Goal: Task Accomplishment & Management: Manage account settings

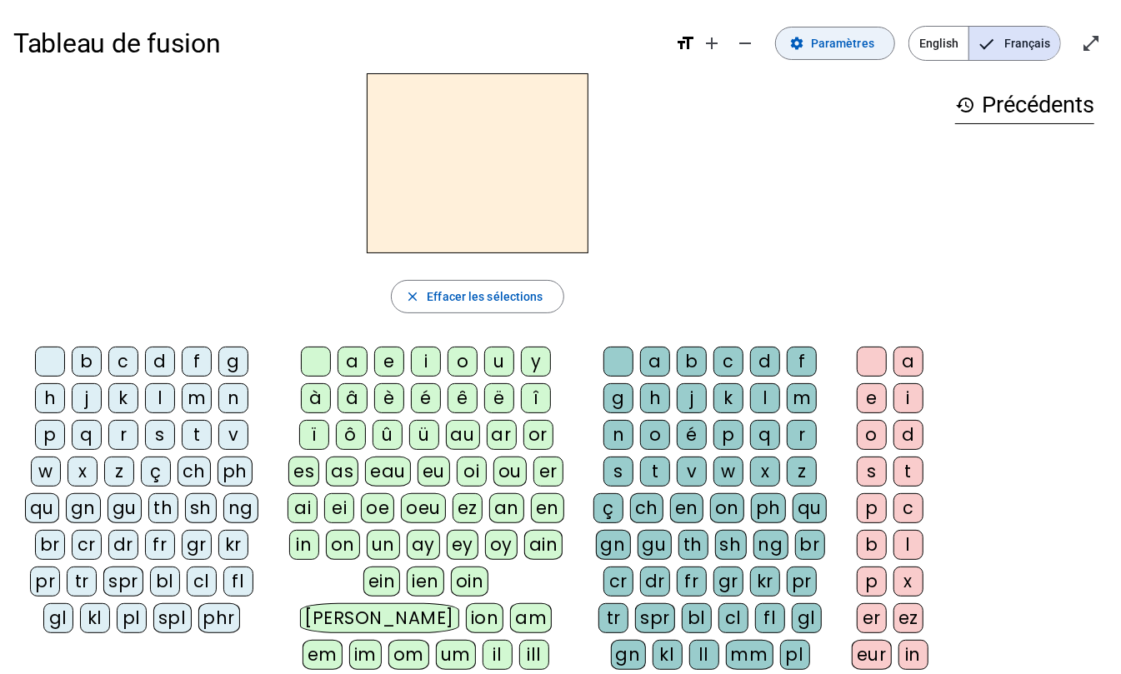
click at [804, 40] on mat-icon "settings" at bounding box center [796, 43] width 15 height 15
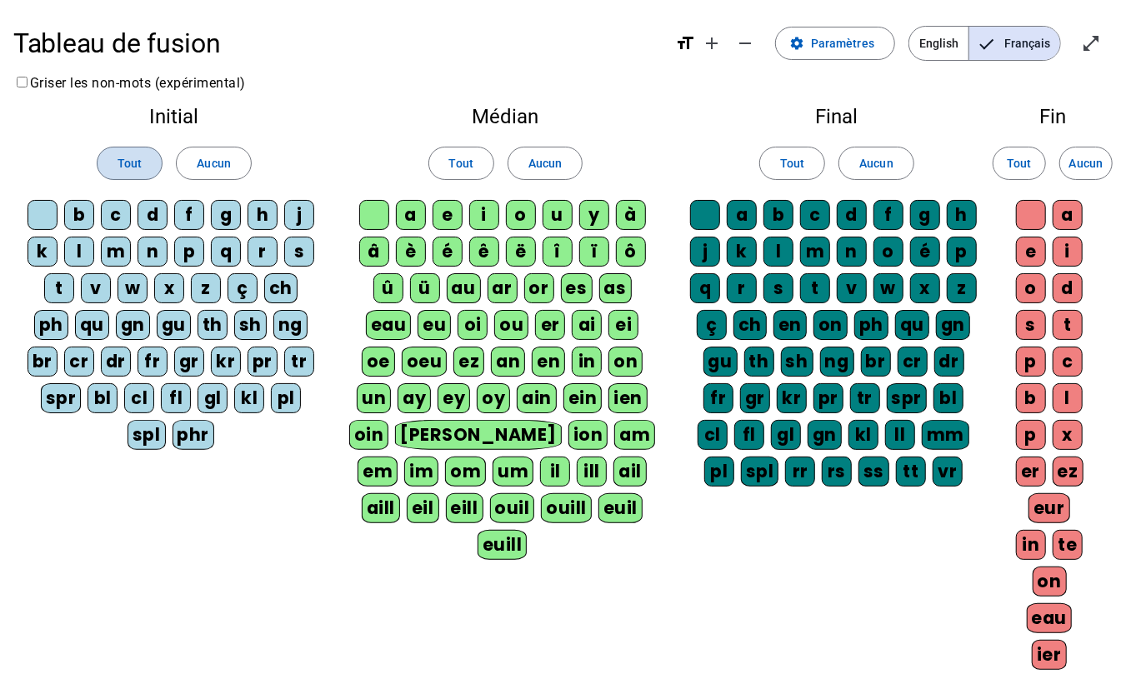
click at [140, 158] on span "Tout" at bounding box center [130, 163] width 24 height 20
click at [452, 167] on span "Tout" at bounding box center [461, 163] width 24 height 20
click at [790, 167] on span "Tout" at bounding box center [792, 163] width 24 height 20
click at [1009, 154] on span "Tout" at bounding box center [1019, 163] width 24 height 20
click at [1019, 38] on span "Français" at bounding box center [1014, 43] width 91 height 33
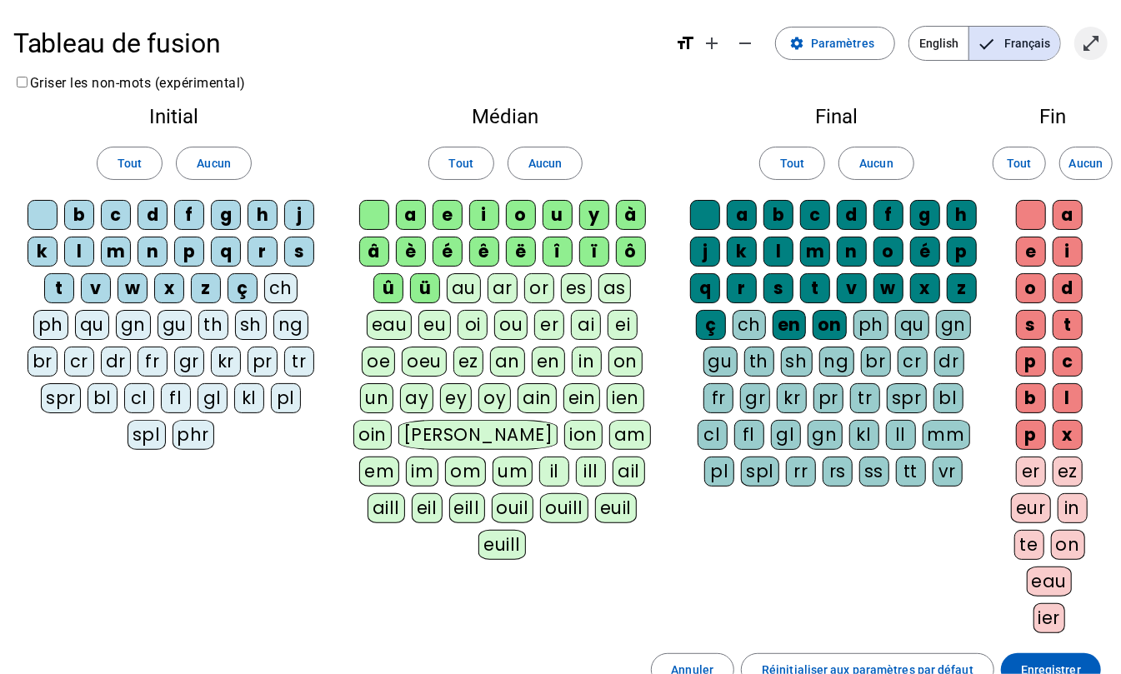
click at [1095, 40] on mat-icon "open_in_full" at bounding box center [1091, 43] width 20 height 20
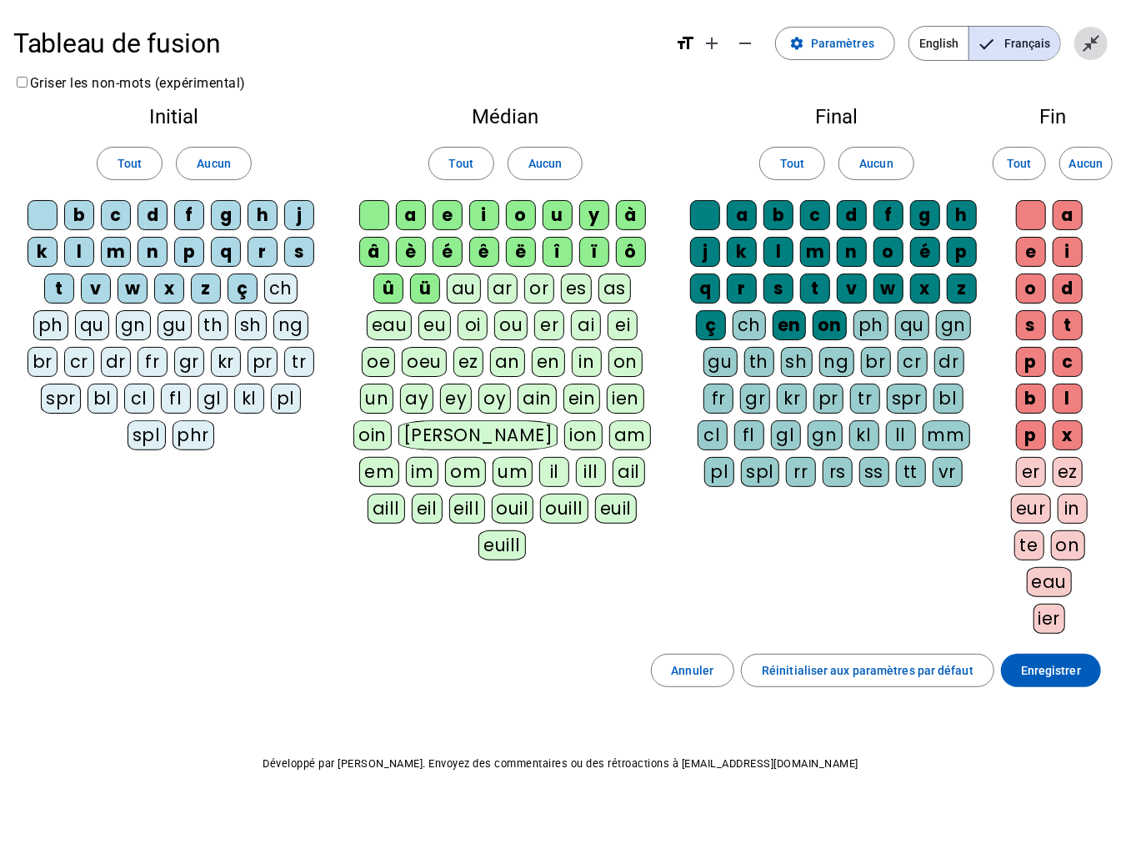
click at [1092, 37] on mat-icon "close_fullscreen" at bounding box center [1091, 43] width 20 height 20
